Goal: Transaction & Acquisition: Purchase product/service

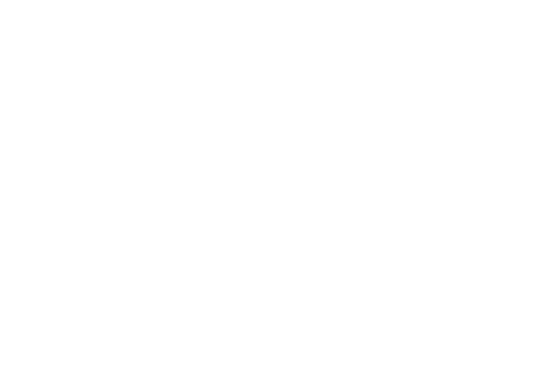
click at [326, 53] on div at bounding box center [275, 194] width 551 height 388
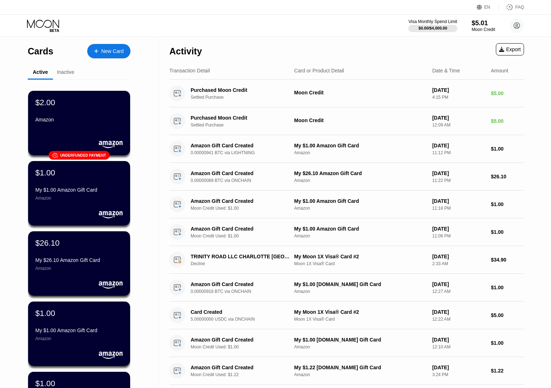
click at [120, 53] on div "New Card" at bounding box center [112, 51] width 22 height 6
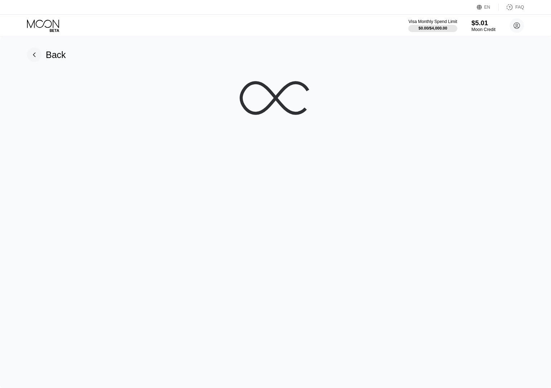
click at [476, 27] on div "$5.01" at bounding box center [483, 23] width 24 height 8
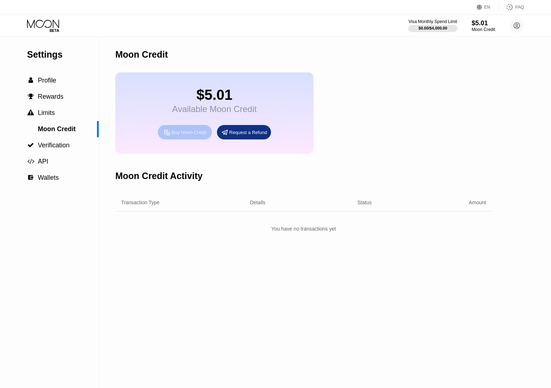
click at [177, 136] on div "Buy Moon Credit" at bounding box center [185, 132] width 54 height 14
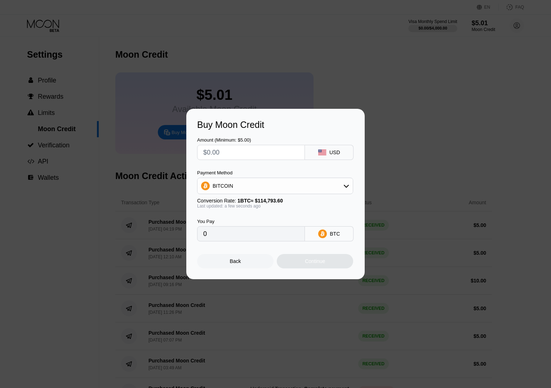
click at [241, 249] on div "Back Continue" at bounding box center [275, 254] width 157 height 27
click at [241, 256] on div "Back" at bounding box center [235, 261] width 76 height 14
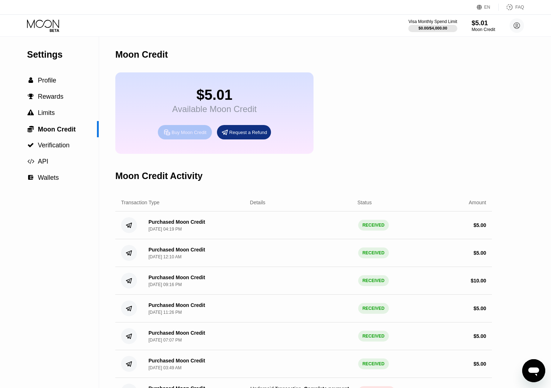
click at [199, 131] on div "Buy Moon Credit" at bounding box center [188, 132] width 35 height 6
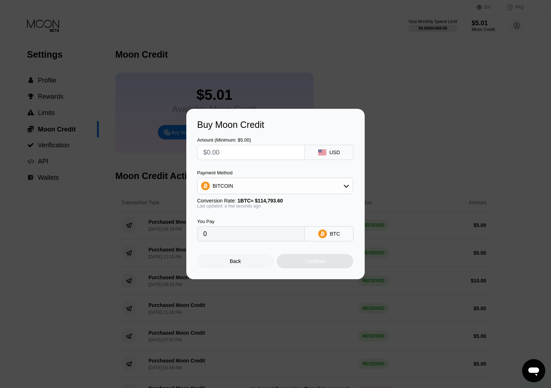
click at [254, 149] on input "text" at bounding box center [250, 152] width 95 height 14
type input "$0.1"
type input "0.00000088"
type input "$0."
type input "0"
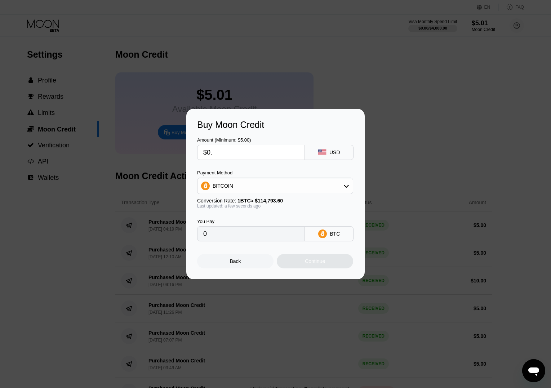
type input "$0."
click at [222, 258] on div "Back" at bounding box center [235, 261] width 76 height 14
